Goal: Task Accomplishment & Management: Use online tool/utility

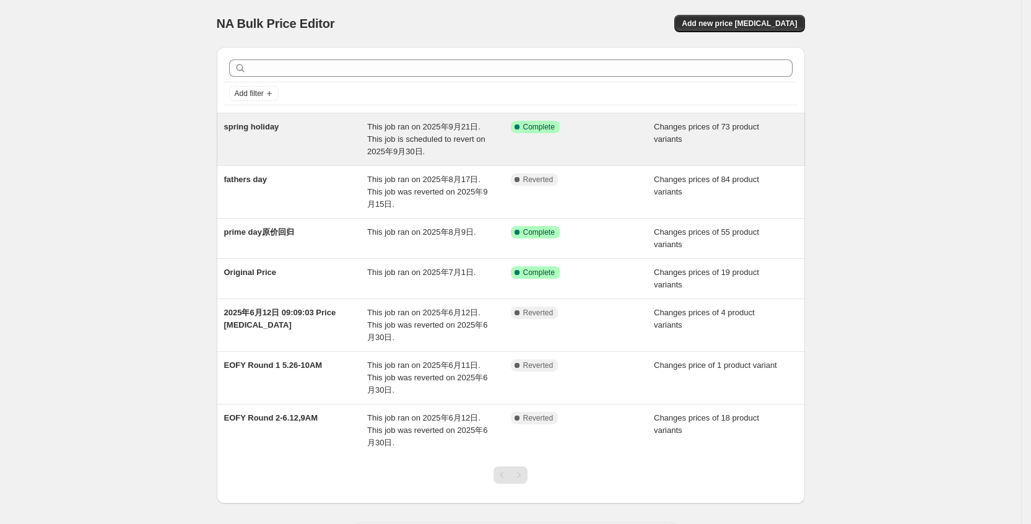
click at [614, 138] on div "Success Complete Complete" at bounding box center [583, 139] width 144 height 37
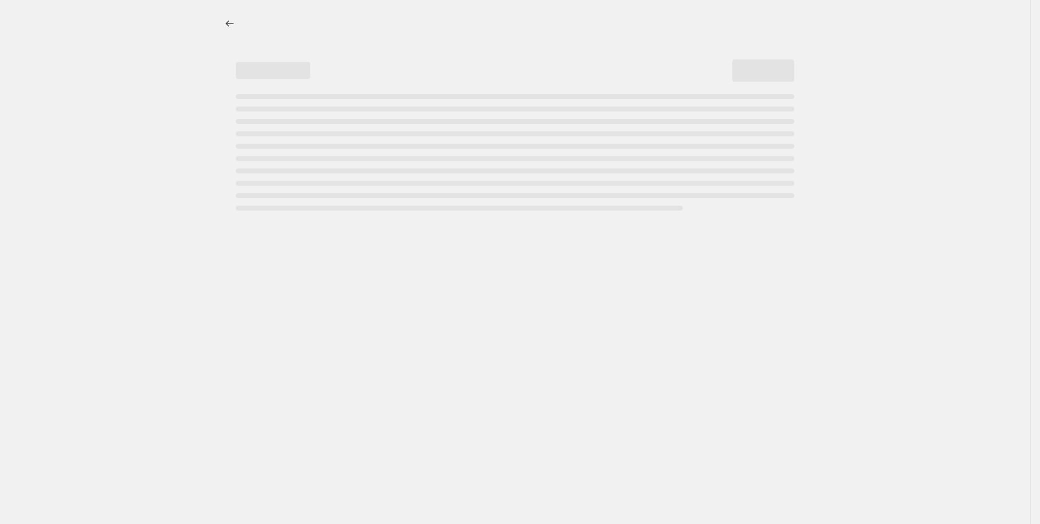
select select "collection"
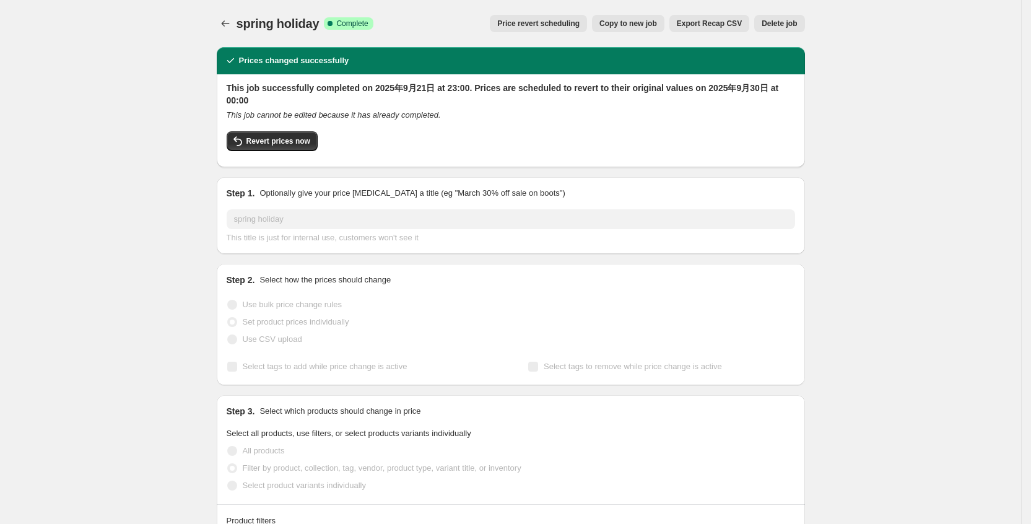
click at [567, 23] on span "Price revert scheduling" at bounding box center [538, 24] width 82 height 10
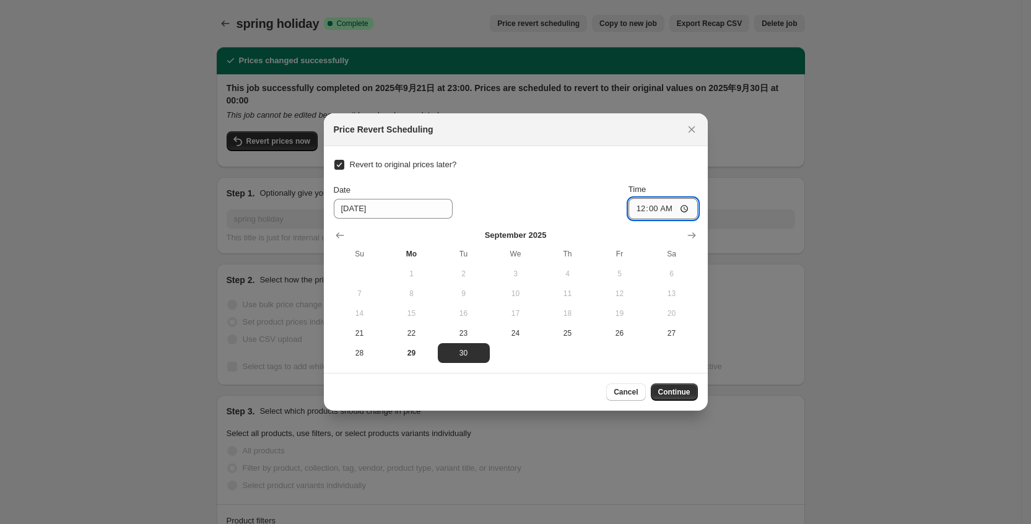
click at [657, 206] on input "00:00" at bounding box center [662, 208] width 69 height 21
type input "22:00"
click at [682, 393] on span "Continue" at bounding box center [674, 392] width 32 height 10
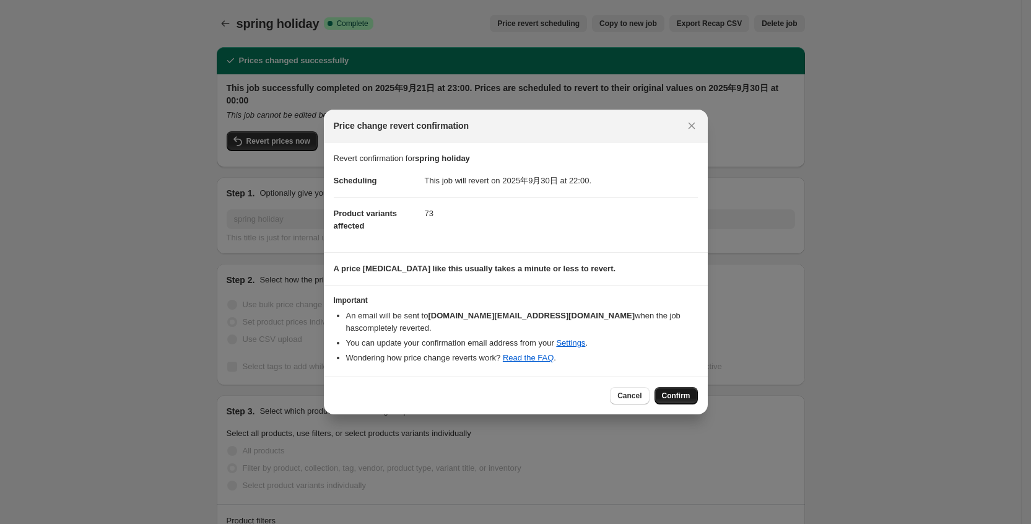
click at [682, 391] on span "Confirm" at bounding box center [676, 396] width 28 height 10
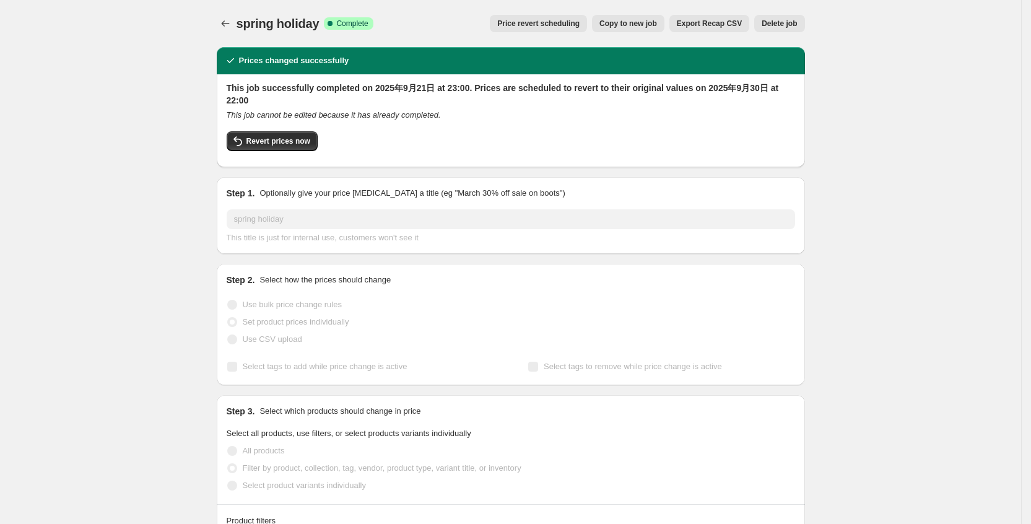
click at [545, 24] on span "Price revert scheduling" at bounding box center [538, 24] width 82 height 10
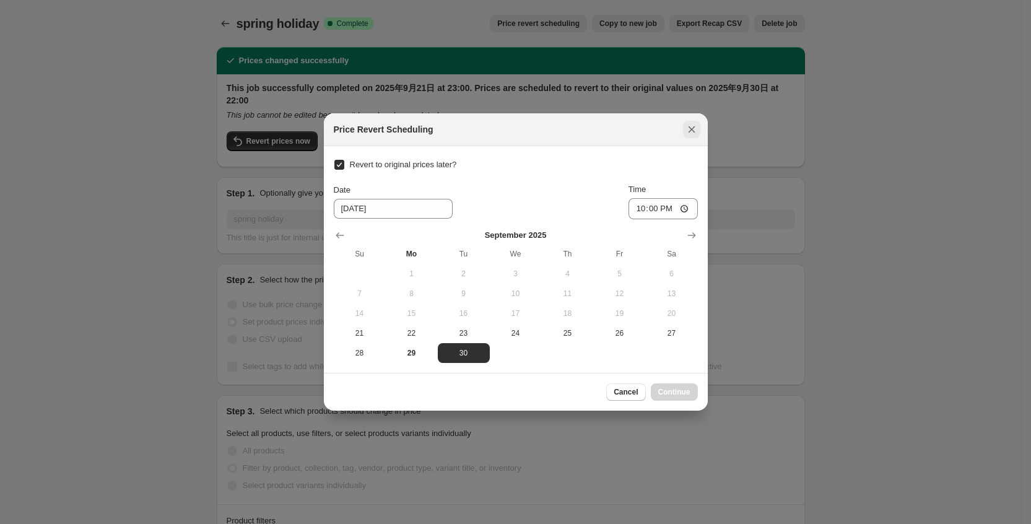
click at [690, 132] on icon "Close" at bounding box center [691, 129] width 12 height 12
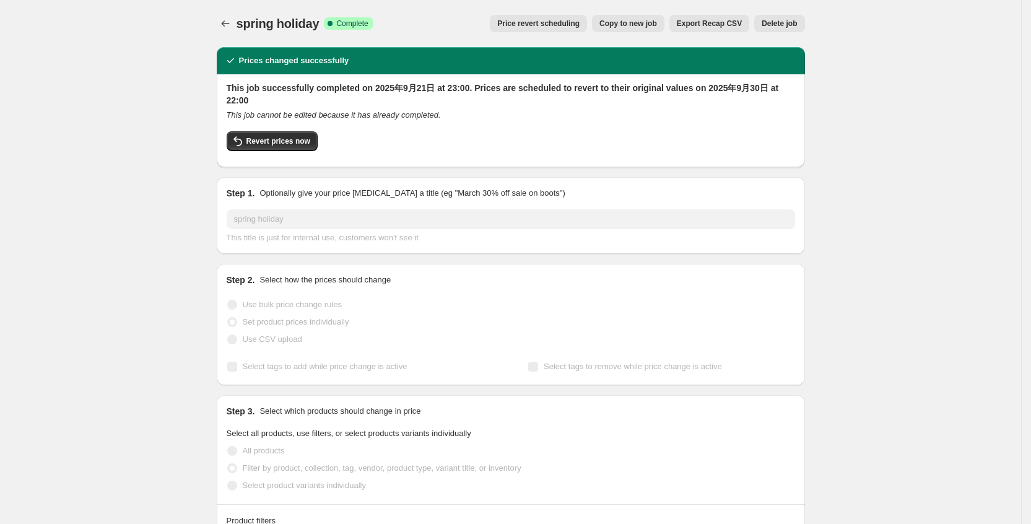
click at [563, 23] on span "Price revert scheduling" at bounding box center [538, 24] width 82 height 10
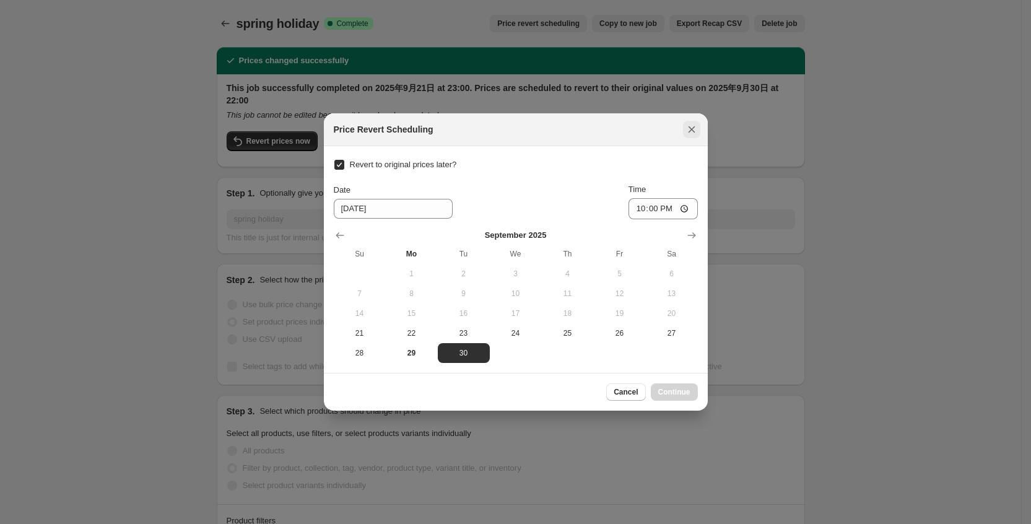
click at [689, 128] on icon "Close" at bounding box center [691, 129] width 12 height 12
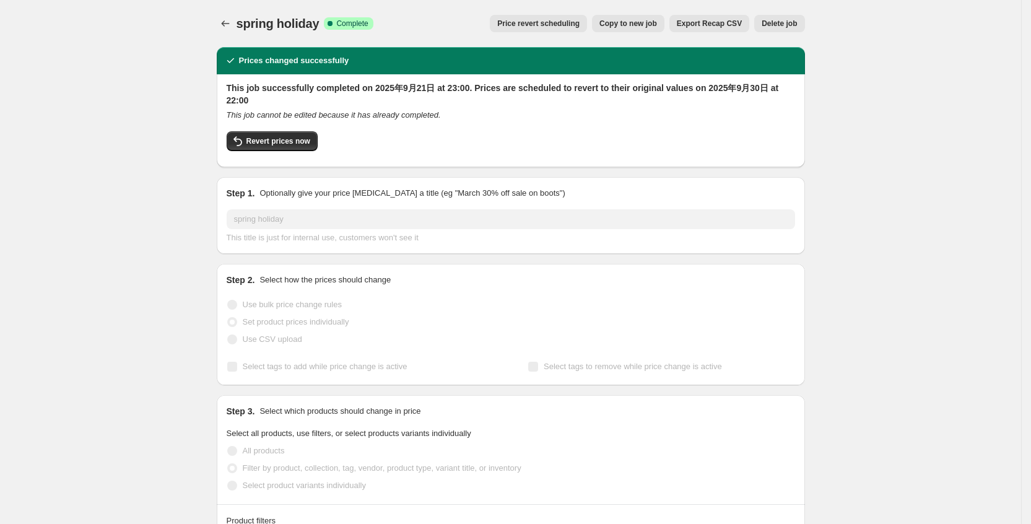
drag, startPoint x: 837, startPoint y: 53, endPoint x: 833, endPoint y: 38, distance: 15.9
click at [638, 30] on button "Copy to new job" at bounding box center [628, 23] width 72 height 17
select select "collection"
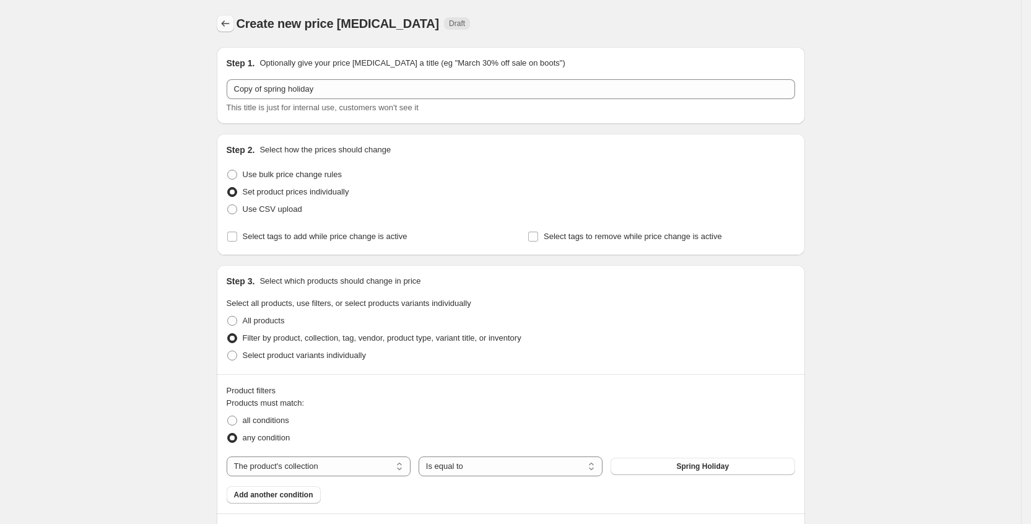
click at [230, 26] on icon "Price change jobs" at bounding box center [225, 23] width 12 height 12
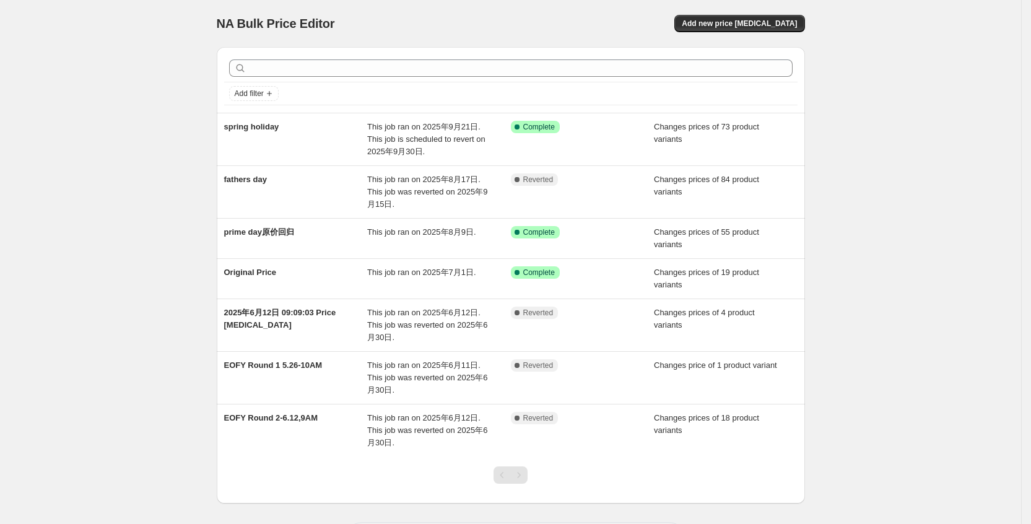
click at [908, 247] on div "NA Bulk Price Editor. This page is ready NA Bulk Price Editor Add new price cha…" at bounding box center [510, 289] width 1021 height 579
